Goal: Find specific page/section: Find specific page/section

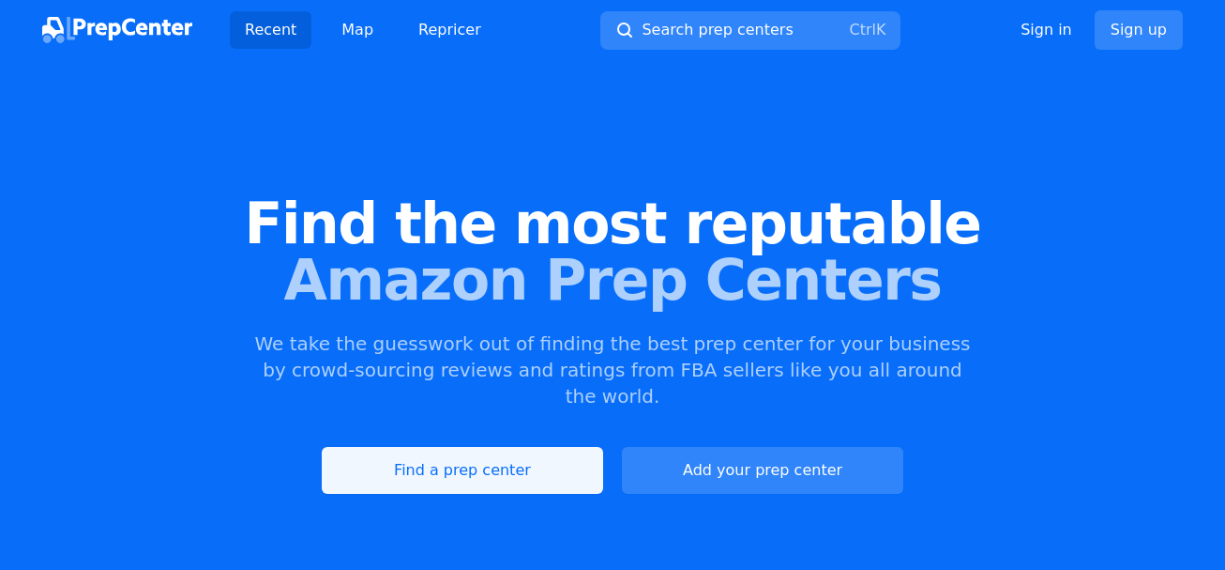
click at [539, 447] on link "Find a prep center" at bounding box center [462, 470] width 281 height 47
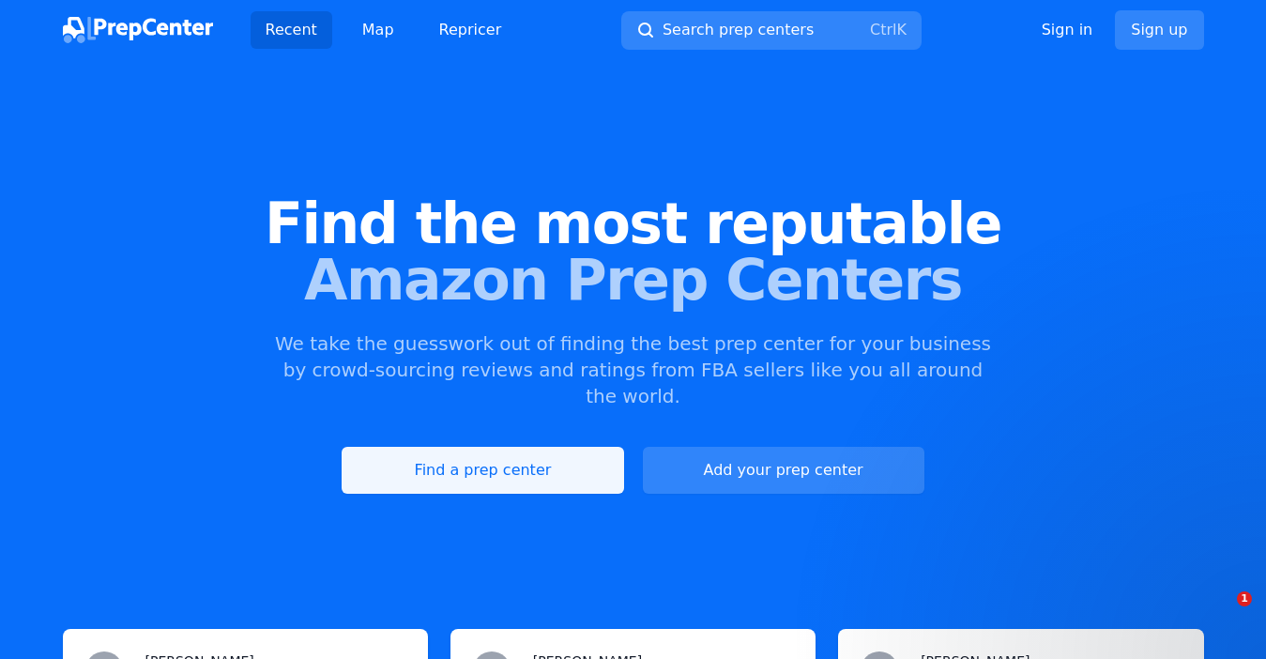
click at [514, 447] on link "Find a prep center" at bounding box center [482, 470] width 281 height 47
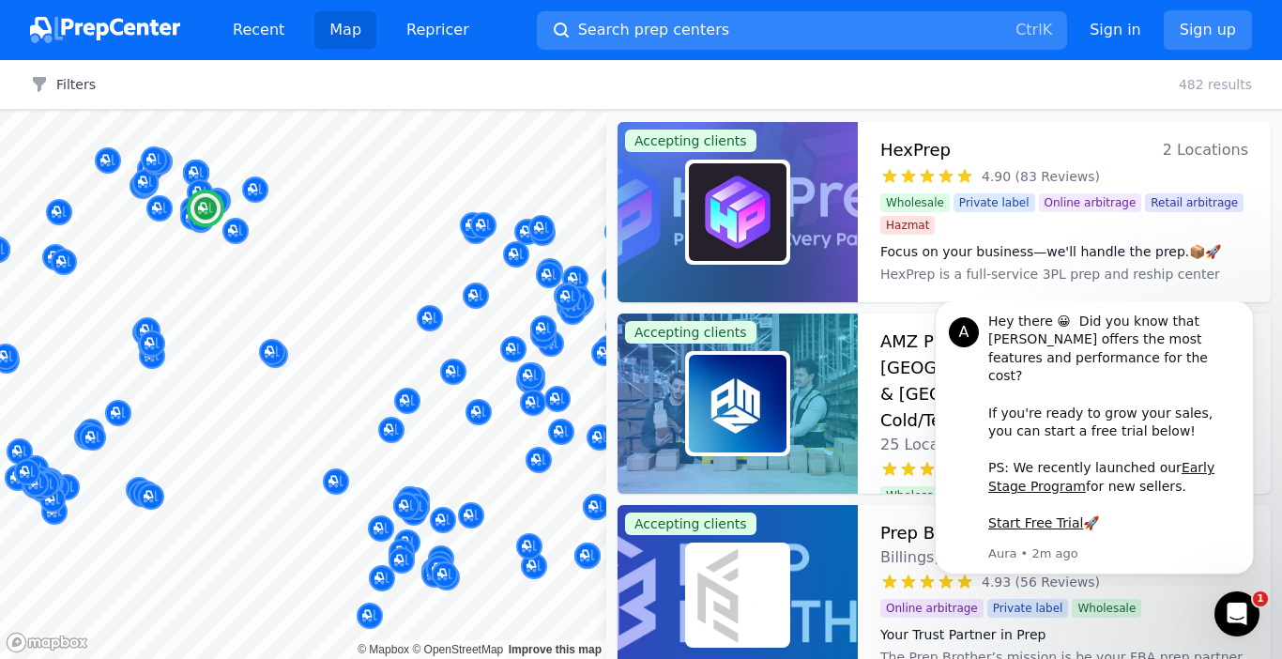
click at [1173, 625] on dt "Your Trust Partner in Prep" at bounding box center [1064, 634] width 368 height 19
